Goal: Task Accomplishment & Management: Use online tool/utility

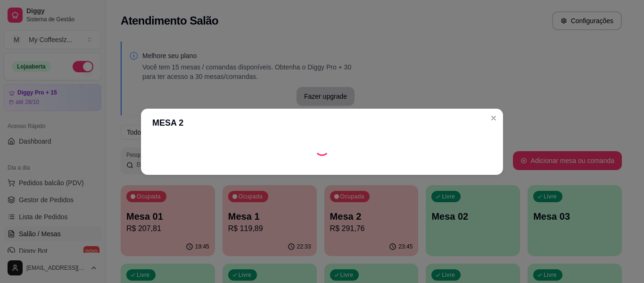
scroll to position [94, 0]
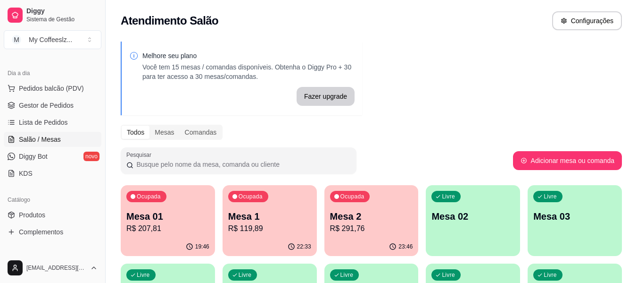
click at [462, 211] on p "Mesa 02" at bounding box center [473, 215] width 83 height 13
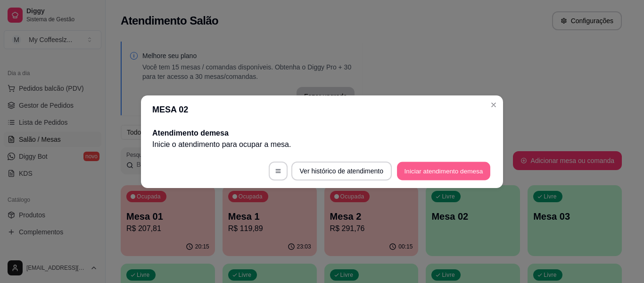
click at [416, 168] on button "Iniciar atendimento de mesa" at bounding box center [443, 170] width 93 height 18
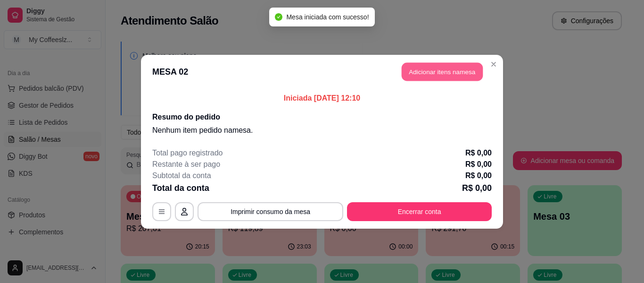
click at [417, 76] on button "Adicionar itens na mesa" at bounding box center [442, 71] width 81 height 18
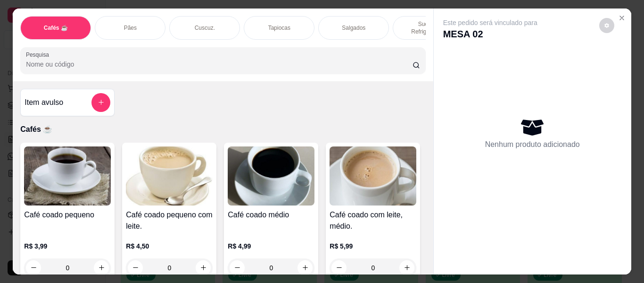
click at [370, 23] on div "Salgados" at bounding box center [353, 28] width 71 height 24
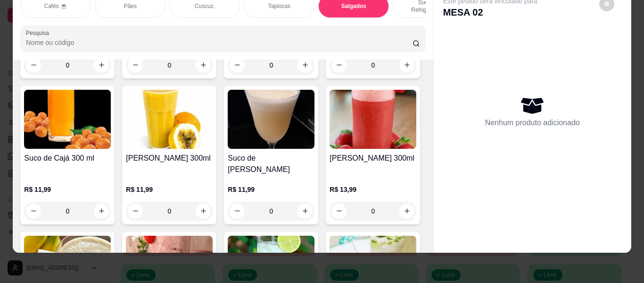
scroll to position [3797, 0]
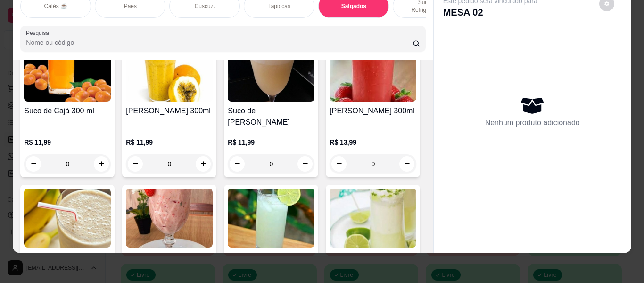
type input "1"
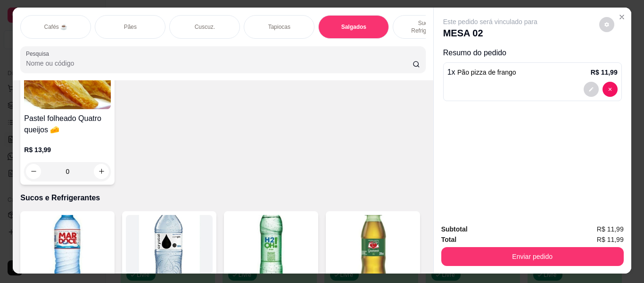
scroll to position [0, 0]
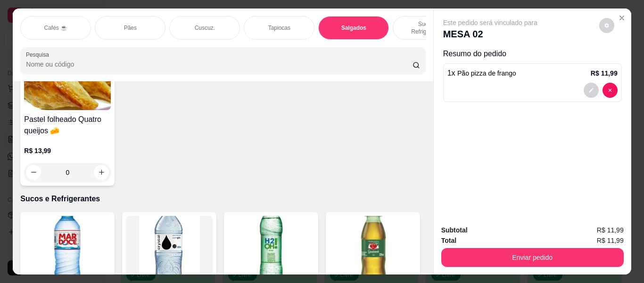
click at [400, 16] on div "Sucos e Refrigerantes" at bounding box center [428, 28] width 71 height 24
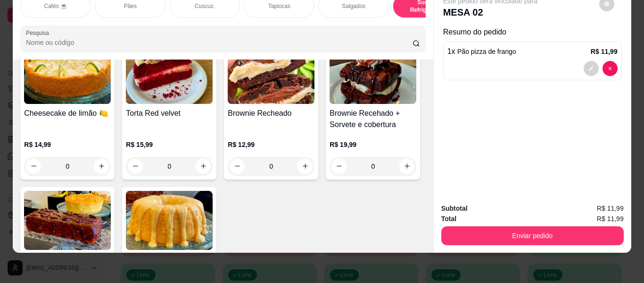
scroll to position [4395, 0]
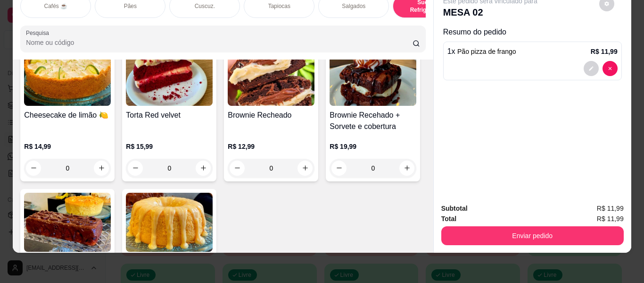
type input "1"
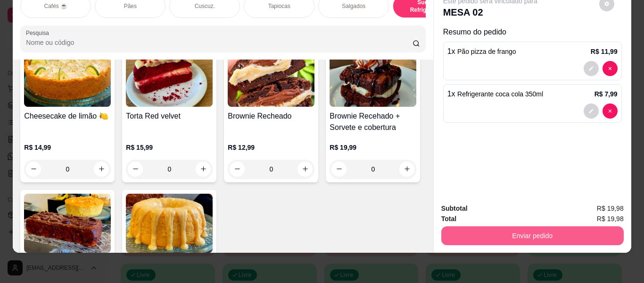
click at [547, 231] on button "Enviar pedido" at bounding box center [532, 235] width 183 height 19
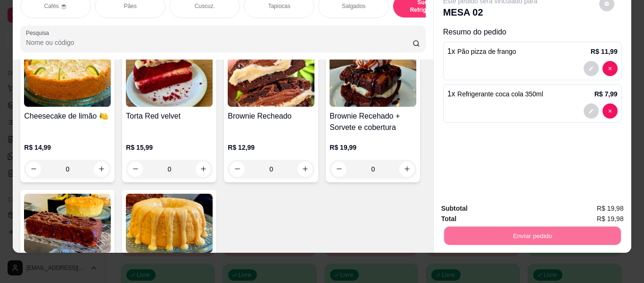
click at [603, 203] on button "Enviar pedido" at bounding box center [599, 205] width 53 height 18
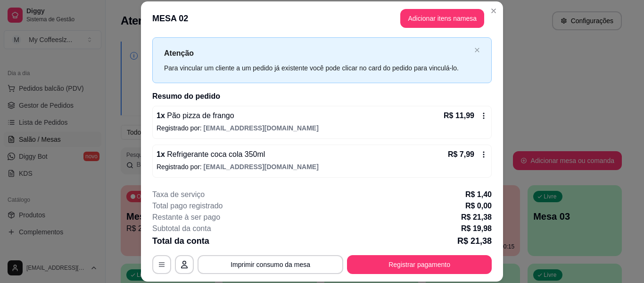
scroll to position [0, 0]
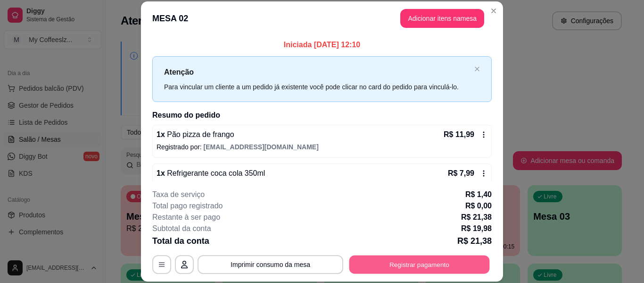
click at [396, 262] on button "Registrar pagamento" at bounding box center [419, 264] width 141 height 18
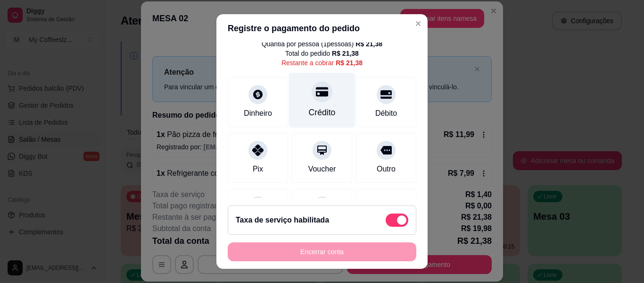
scroll to position [94, 0]
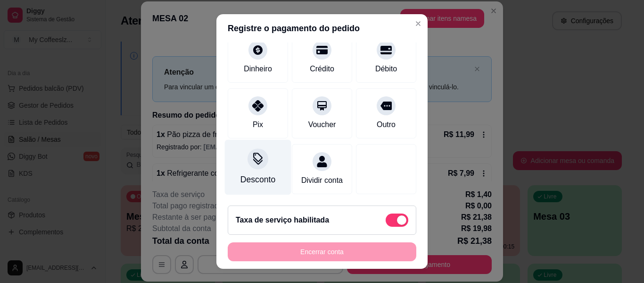
click at [241, 158] on div "Desconto" at bounding box center [258, 167] width 67 height 55
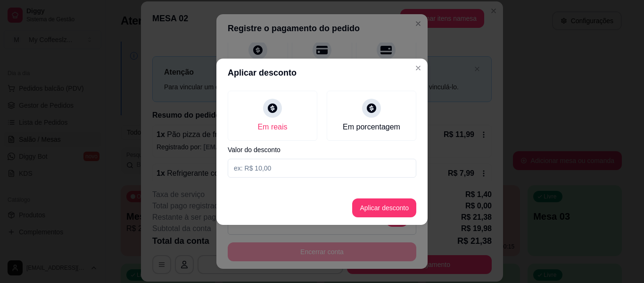
click at [324, 168] on input at bounding box center [322, 167] width 189 height 19
type input "2,99"
click at [379, 214] on button "Aplicar desconto" at bounding box center [385, 207] width 62 height 18
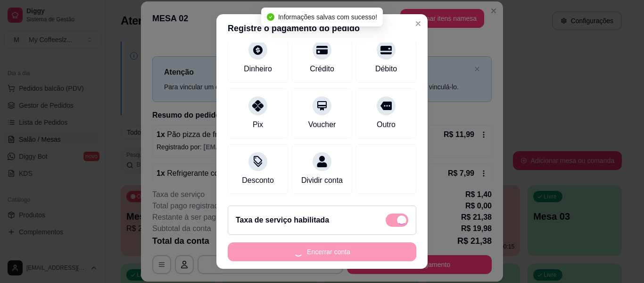
scroll to position [104, 0]
click at [374, 217] on div "Taxa de serviço habilitada" at bounding box center [322, 219] width 173 height 13
type input "R$ 16,99"
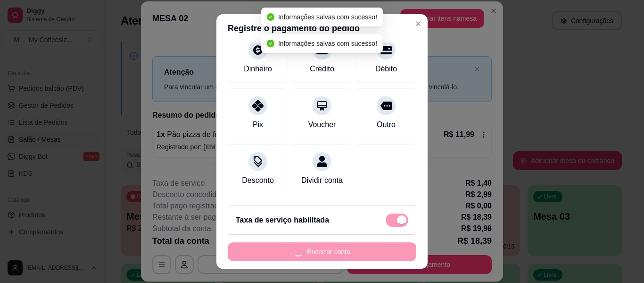
checkbox input "false"
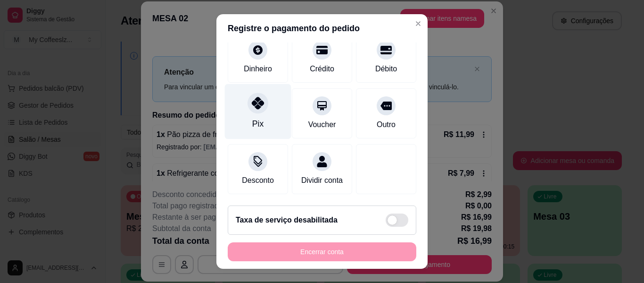
click at [254, 99] on icon at bounding box center [258, 103] width 12 height 12
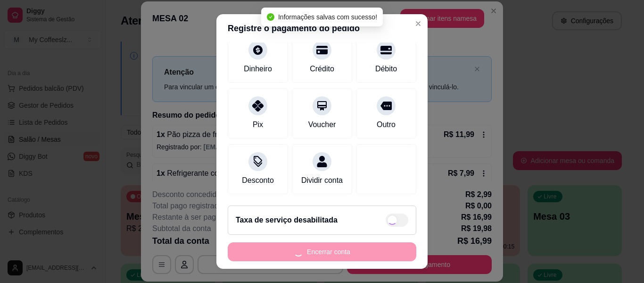
type input "R$ 0,00"
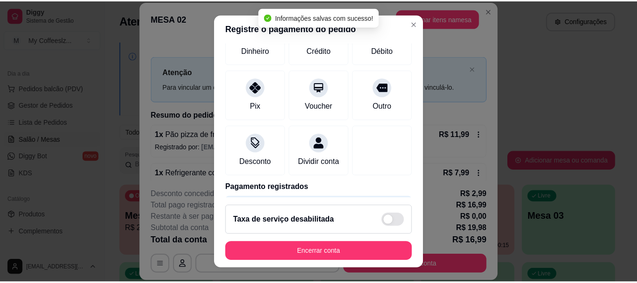
scroll to position [85, 0]
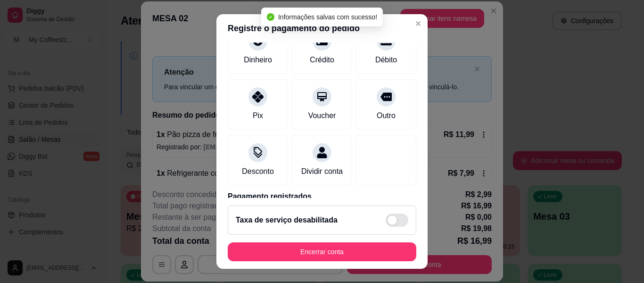
click at [334, 240] on footer "Taxa de serviço desabilitada Encerrar conta" at bounding box center [321, 233] width 211 height 71
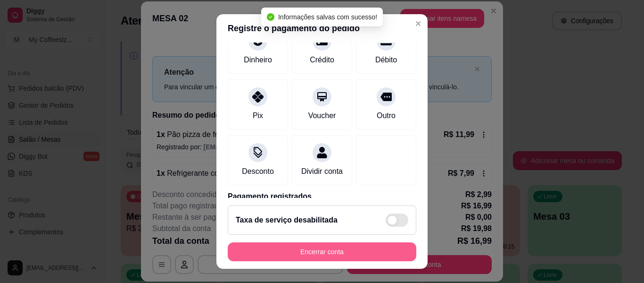
click at [326, 249] on button "Encerrar conta" at bounding box center [322, 251] width 189 height 19
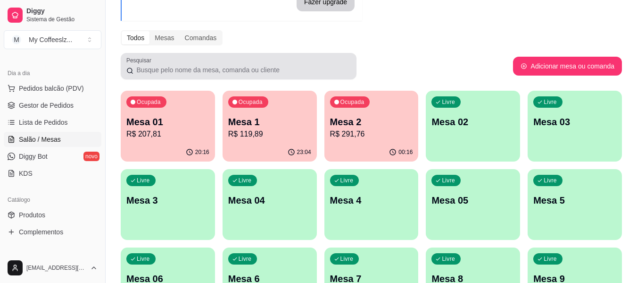
scroll to position [0, 0]
